Goal: Browse casually

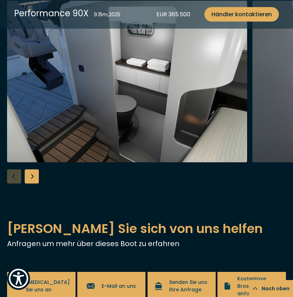
scroll to position [757, 0]
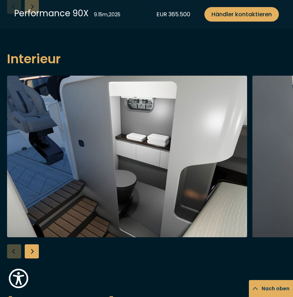
click at [33, 256] on div "Next slide" at bounding box center [32, 251] width 14 height 14
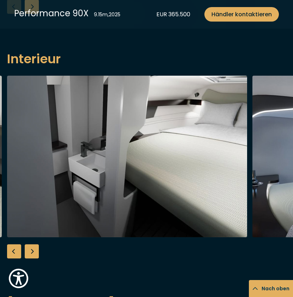
click at [34, 254] on div "Next slide" at bounding box center [32, 251] width 14 height 14
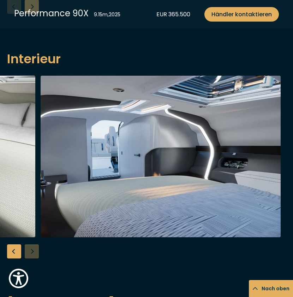
click at [34, 255] on div at bounding box center [146, 167] width 293 height 183
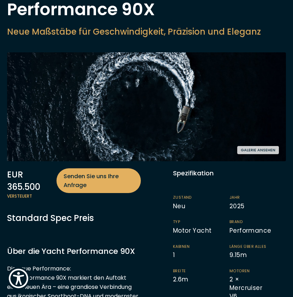
scroll to position [0, 0]
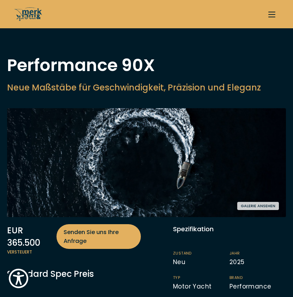
click at [262, 208] on button "Galerie ansehen" at bounding box center [258, 206] width 42 height 8
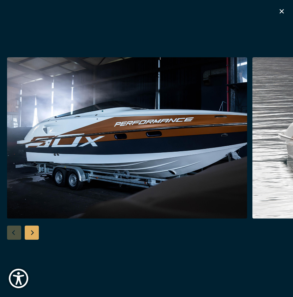
click at [30, 237] on div "Next slide" at bounding box center [32, 232] width 14 height 14
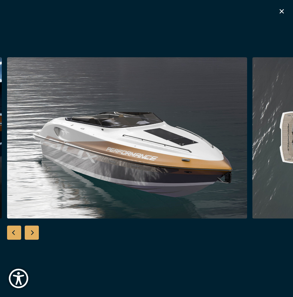
click at [34, 234] on div "Next slide" at bounding box center [32, 232] width 14 height 14
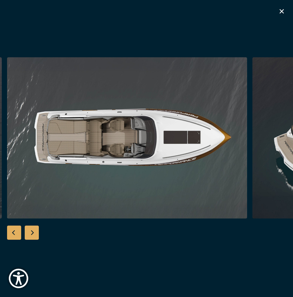
click at [34, 234] on div "Next slide" at bounding box center [32, 232] width 14 height 14
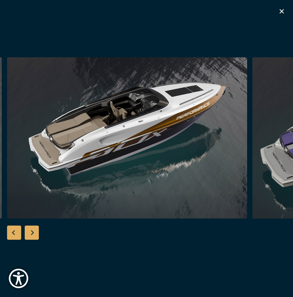
click at [34, 234] on div "Next slide" at bounding box center [32, 232] width 14 height 14
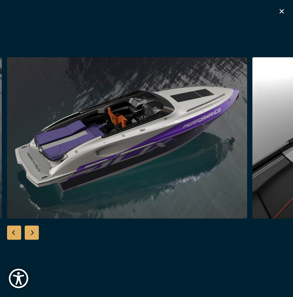
click at [34, 234] on div "Next slide" at bounding box center [32, 232] width 14 height 14
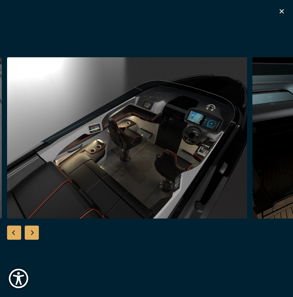
click at [34, 234] on div "Next slide" at bounding box center [32, 232] width 14 height 14
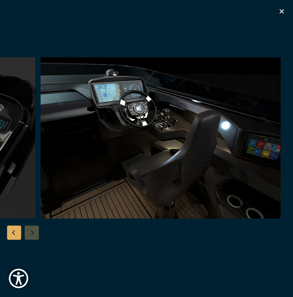
click at [34, 234] on div at bounding box center [146, 148] width 293 height 183
click at [284, 11] on icon "button" at bounding box center [282, 11] width 8 height 8
